Goal: Task Accomplishment & Management: Manage account settings

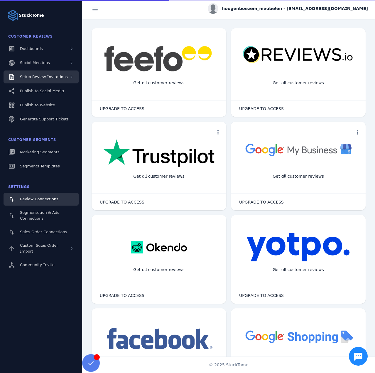
click at [42, 81] on div "Setup Review Invitations" at bounding box center [41, 76] width 75 height 13
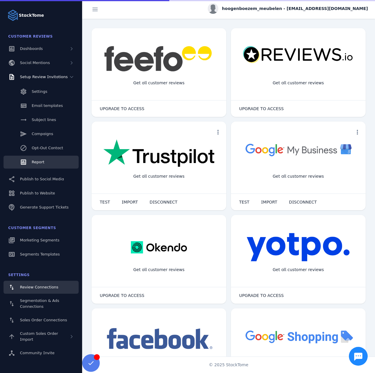
click at [40, 160] on span "Report" at bounding box center [38, 162] width 13 height 4
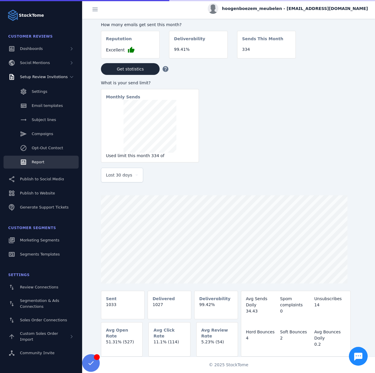
click at [126, 177] on span "Last 30 days" at bounding box center [119, 174] width 26 height 7
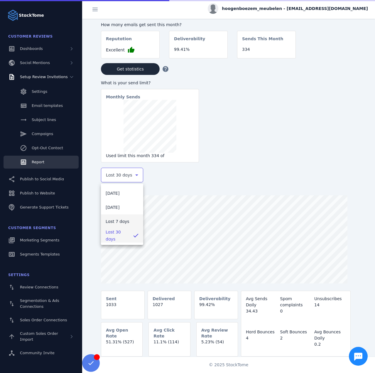
click at [116, 216] on mat-option "Last 7 days" at bounding box center [122, 221] width 42 height 14
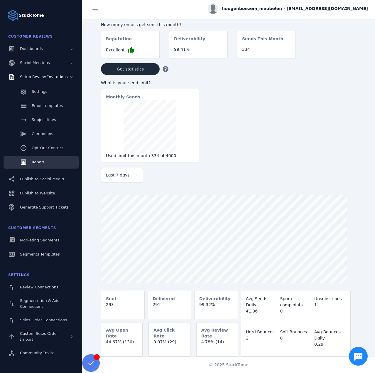
click at [331, 7] on span "hoogenboezem_meubelen - cs_hoogenboezem@stacktome.com" at bounding box center [295, 9] width 146 height 6
click at [353, 56] on span "Sign out" at bounding box center [349, 56] width 17 height 7
